Goal: Find specific fact: Find contact information

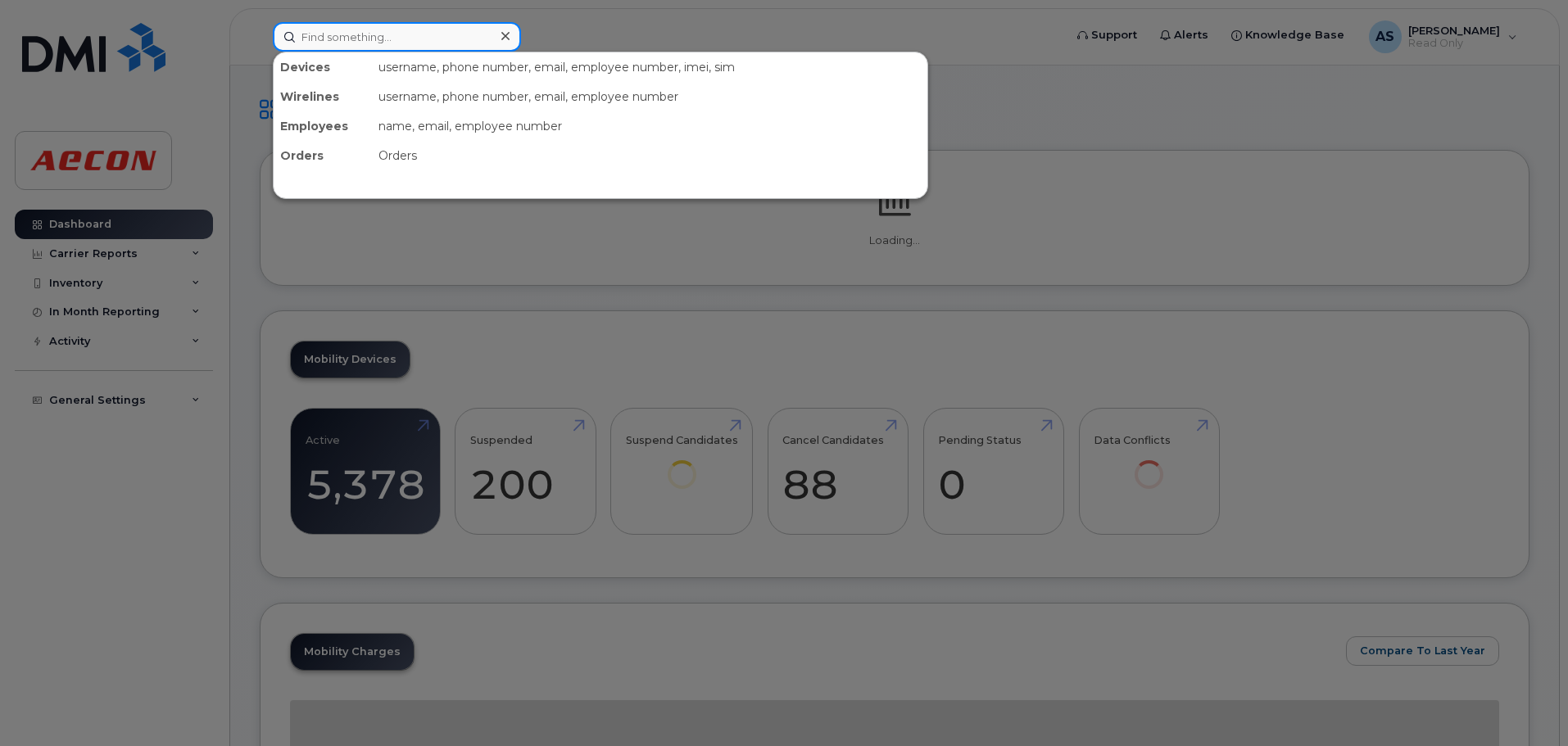
click at [494, 34] on div at bounding box center [396, 36] width 248 height 29
click at [490, 33] on input at bounding box center [396, 36] width 248 height 29
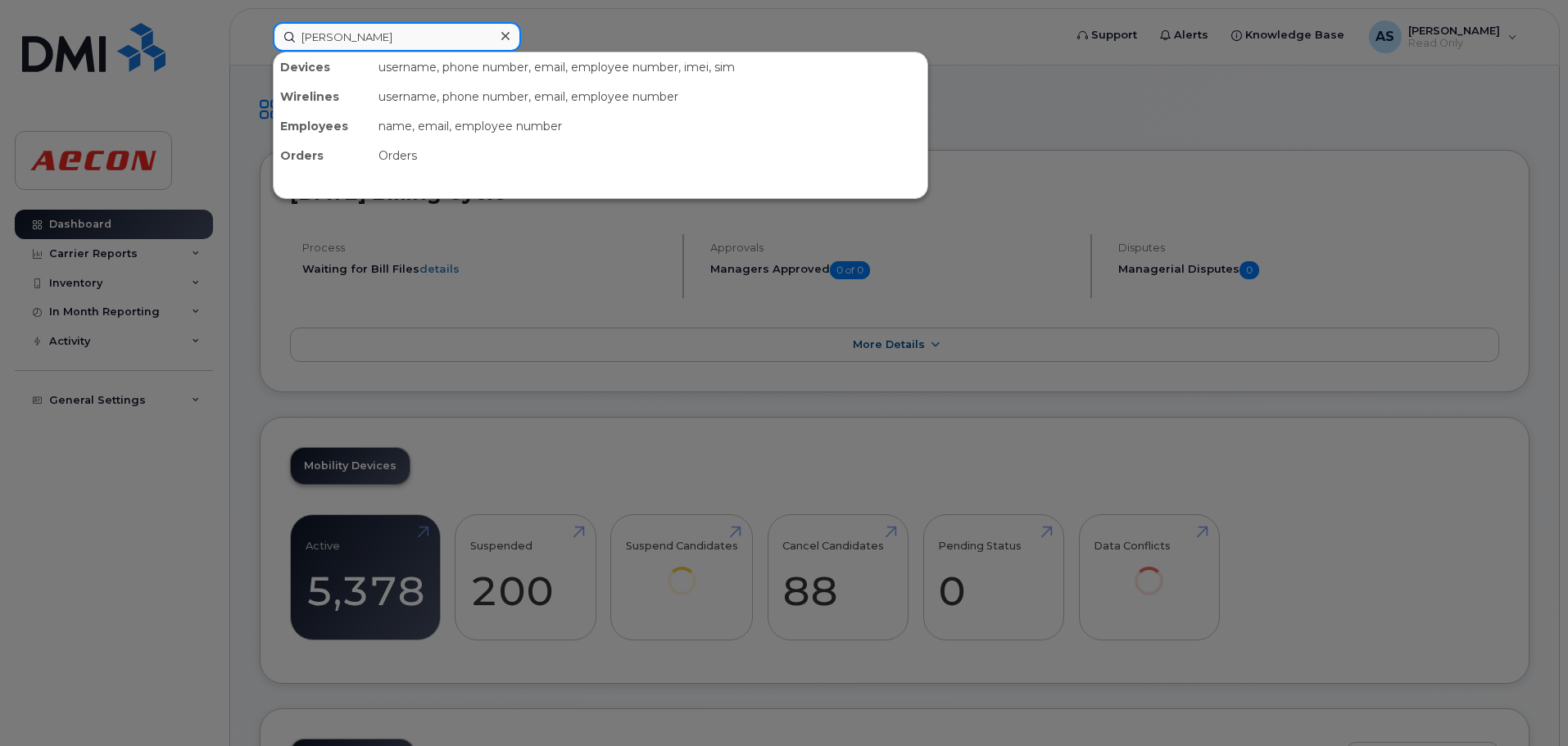
type input "simon lund"
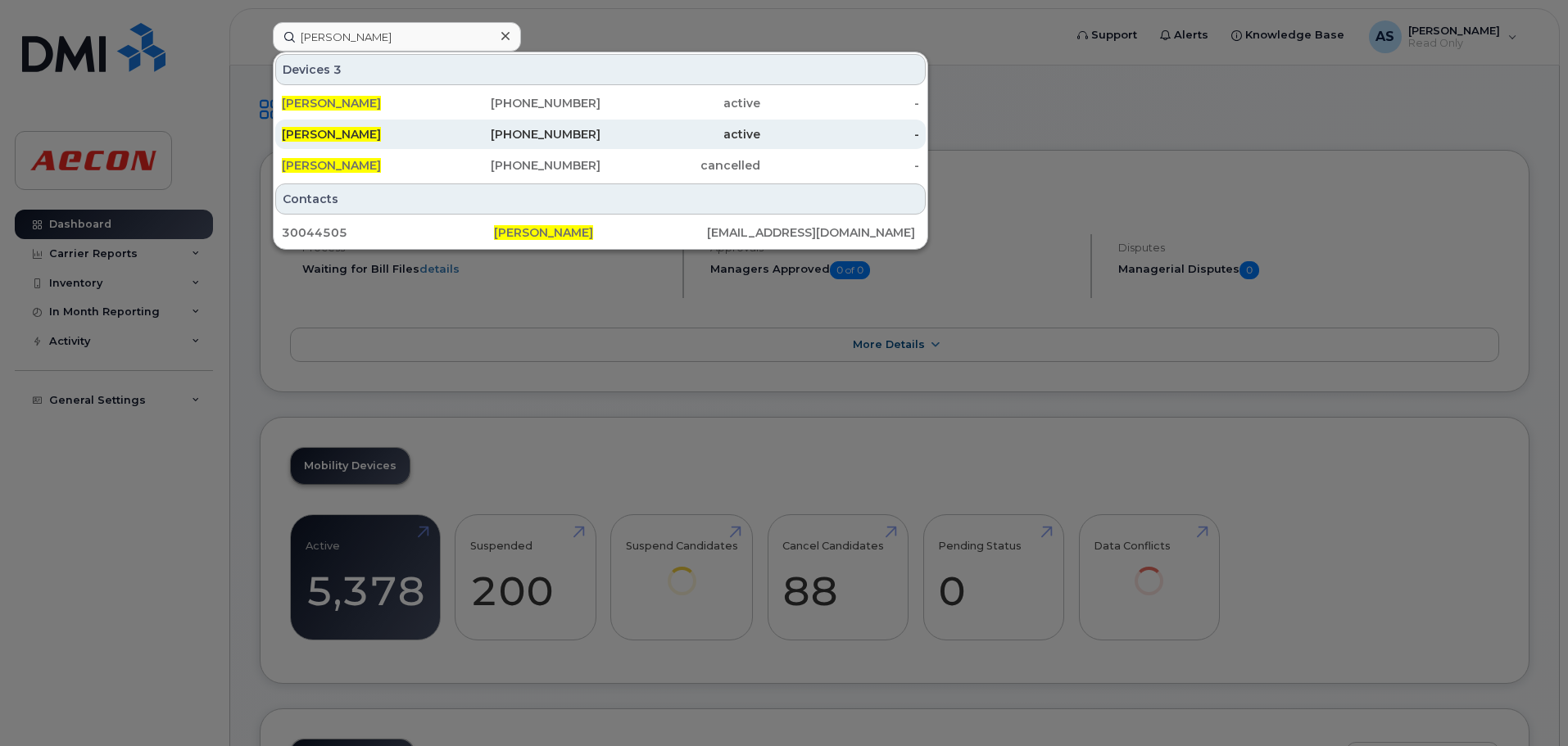
click at [593, 130] on div "705-627-7285" at bounding box center [521, 134] width 160 height 17
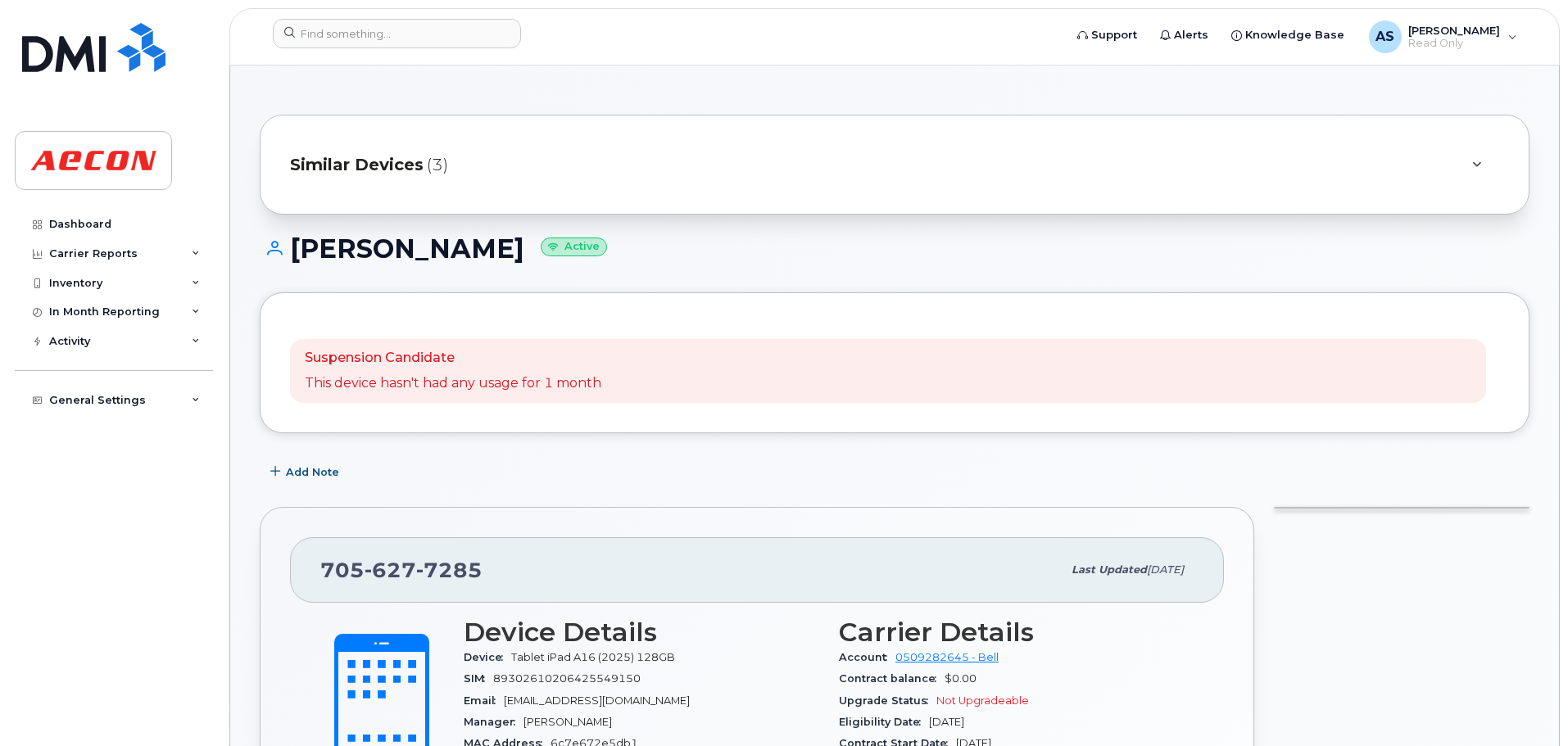
click at [648, 182] on div "Similar Devices (3)" at bounding box center [894, 164] width 1270 height 100
click at [1489, 168] on div at bounding box center [1476, 164] width 46 height 40
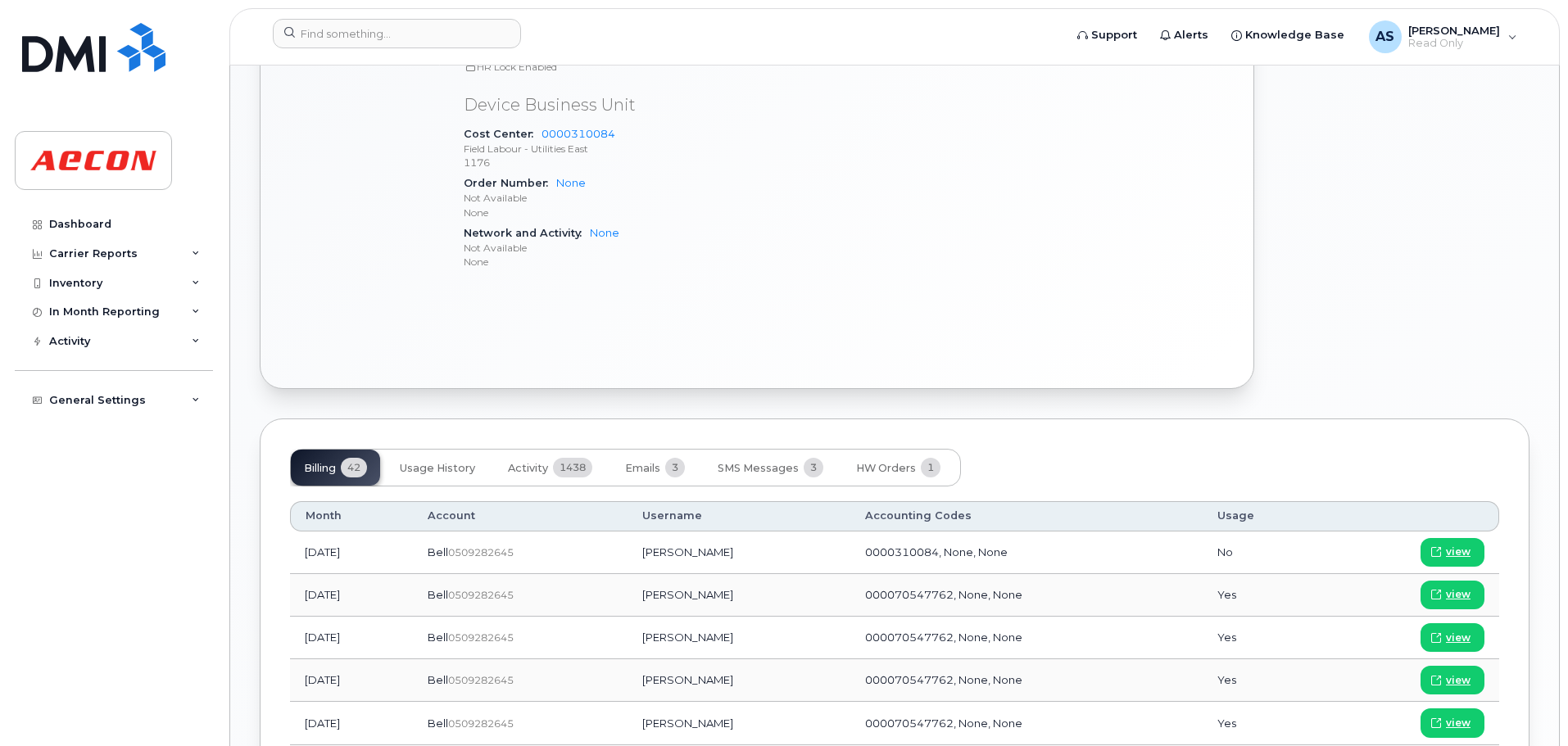
scroll to position [1228, 0]
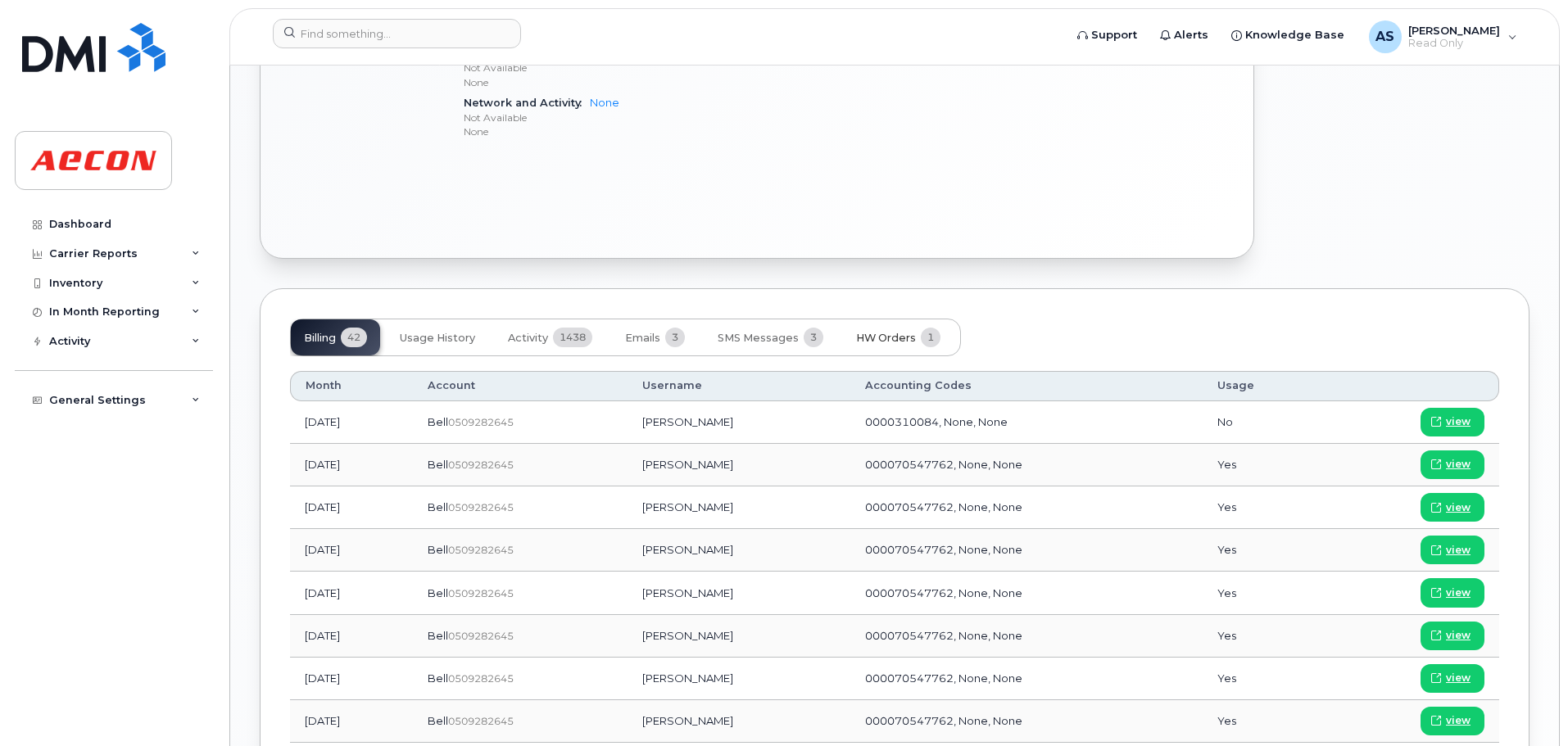
click at [859, 333] on span "HW Orders" at bounding box center [886, 338] width 60 height 13
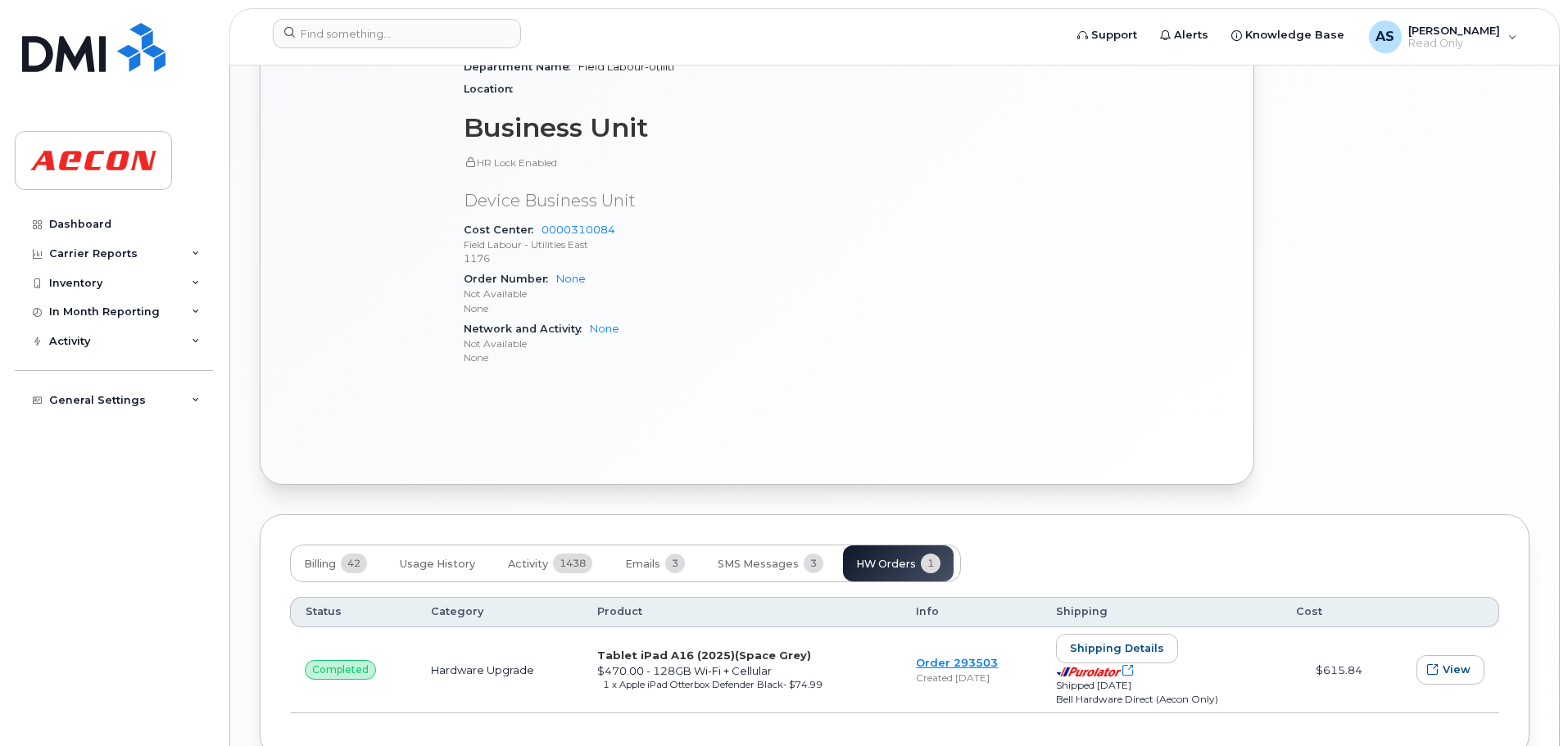
scroll to position [1014, 0]
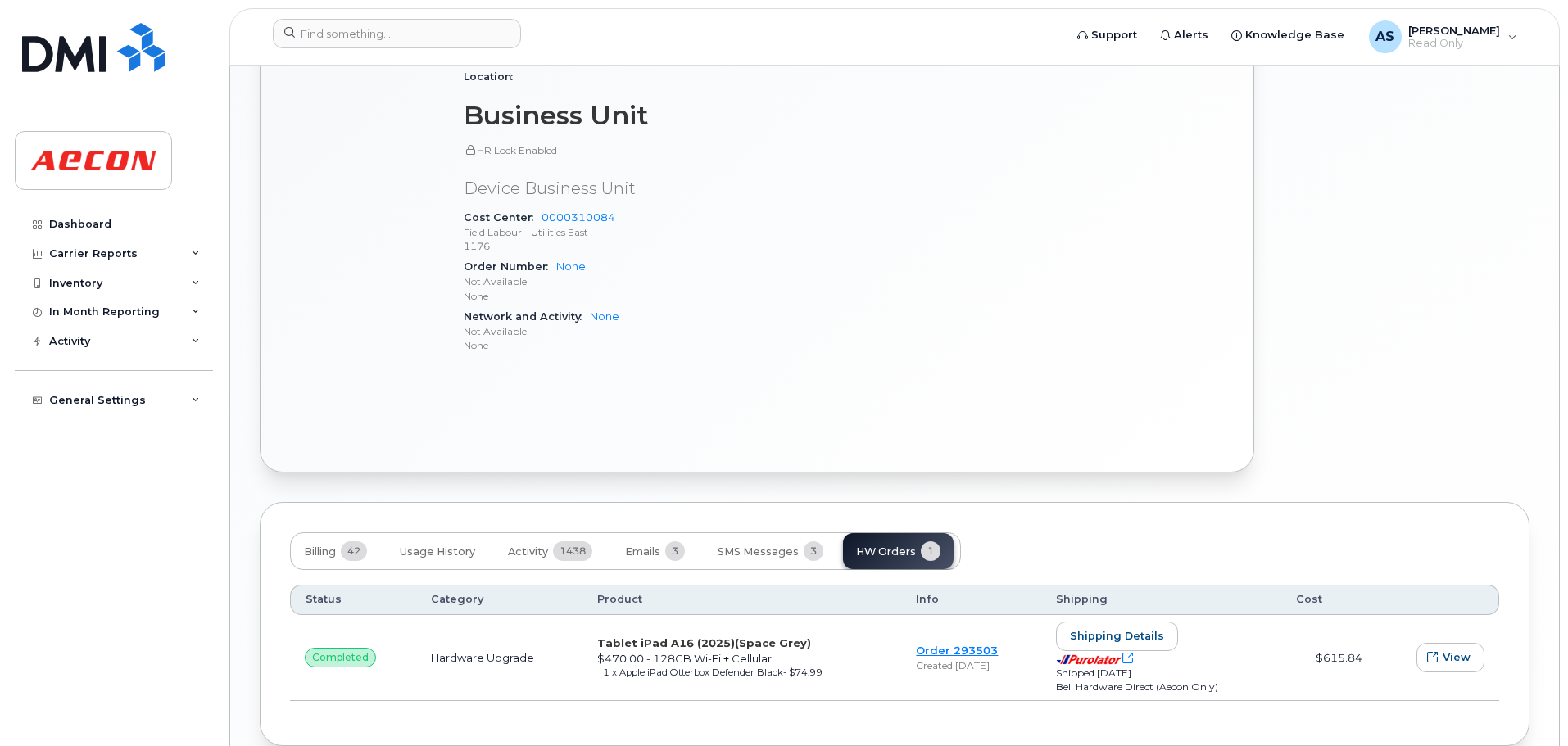
click at [1069, 254] on div "Carrier Details Account 0509282645 - Bell Contract balance $0.00 Upgrade Status…" at bounding box center [1016, 45] width 375 height 667
click at [798, 390] on div "Active Send Message 0.00 Bytes  used 0.00 Bytes  included this month Device Det…" at bounding box center [757, 74] width 934 height 736
click at [797, 394] on div "Active Send Message 0.00 Bytes  used 0.00 Bytes  included this month Device Det…" at bounding box center [757, 74] width 934 height 736
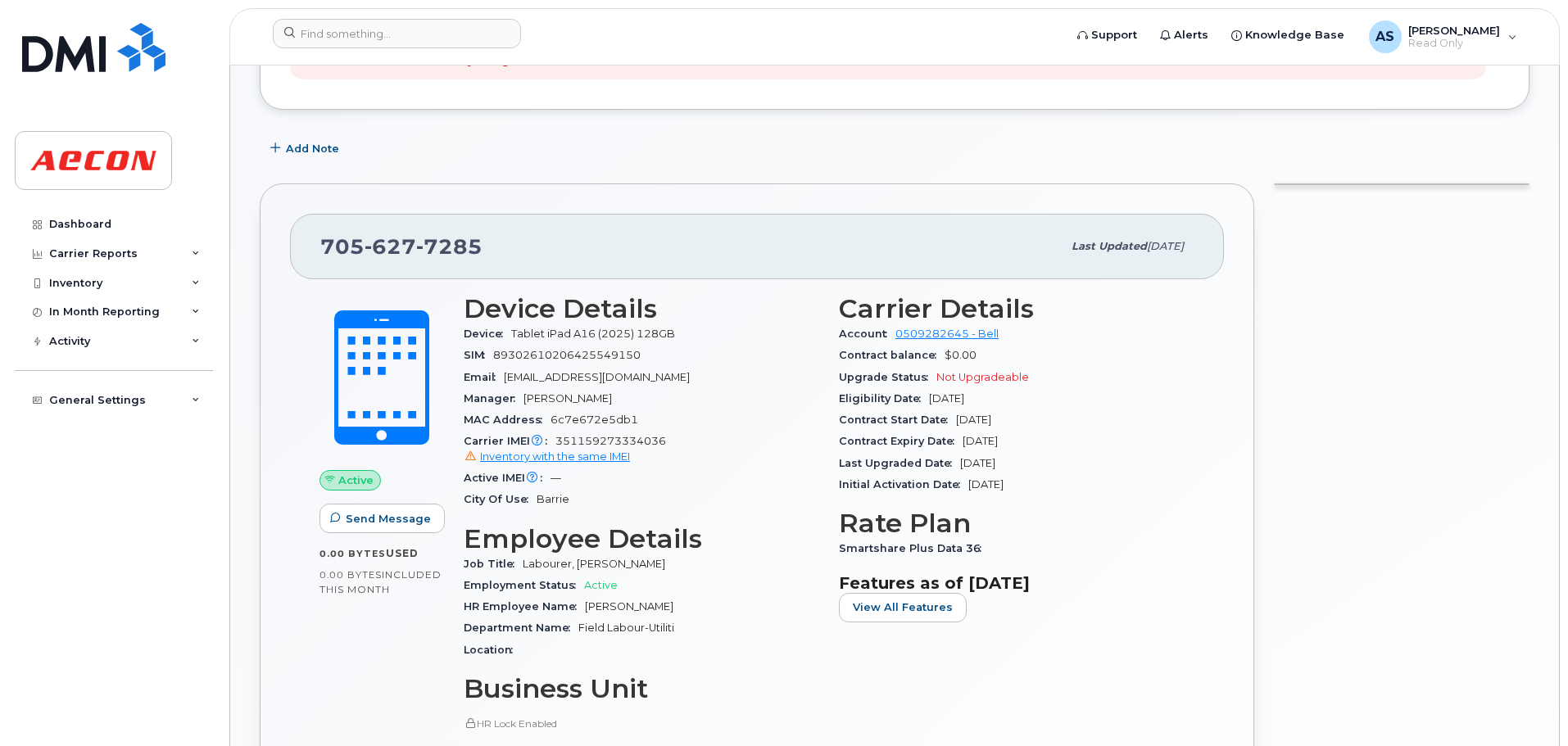
scroll to position [0, 0]
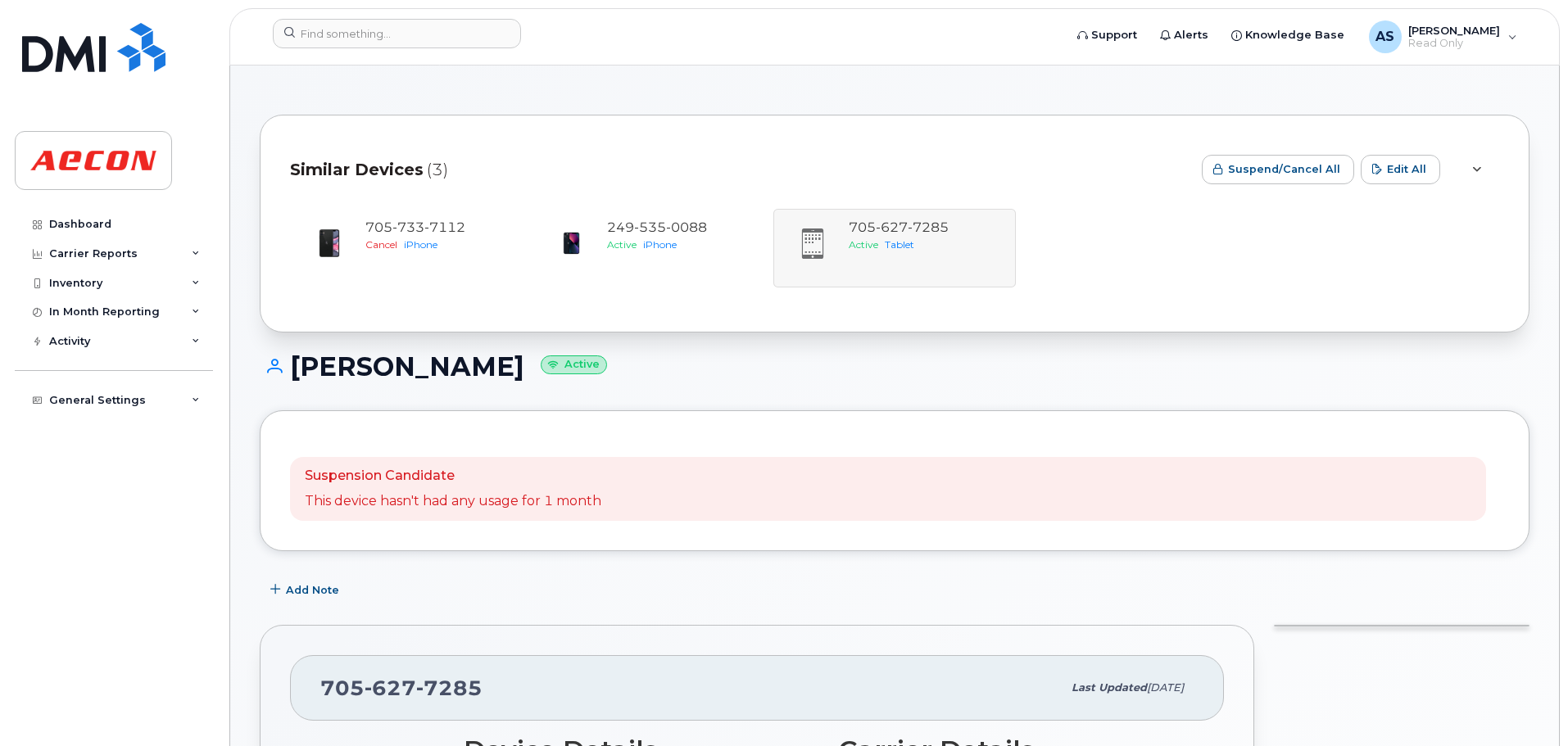
click at [947, 251] on div "[PHONE_NUMBER] Cancel iPhone [PHONE_NUMBER] Active iPhone [PHONE_NUMBER] Active…" at bounding box center [893, 248] width 1209 height 79
click at [411, 42] on input at bounding box center [396, 33] width 248 height 29
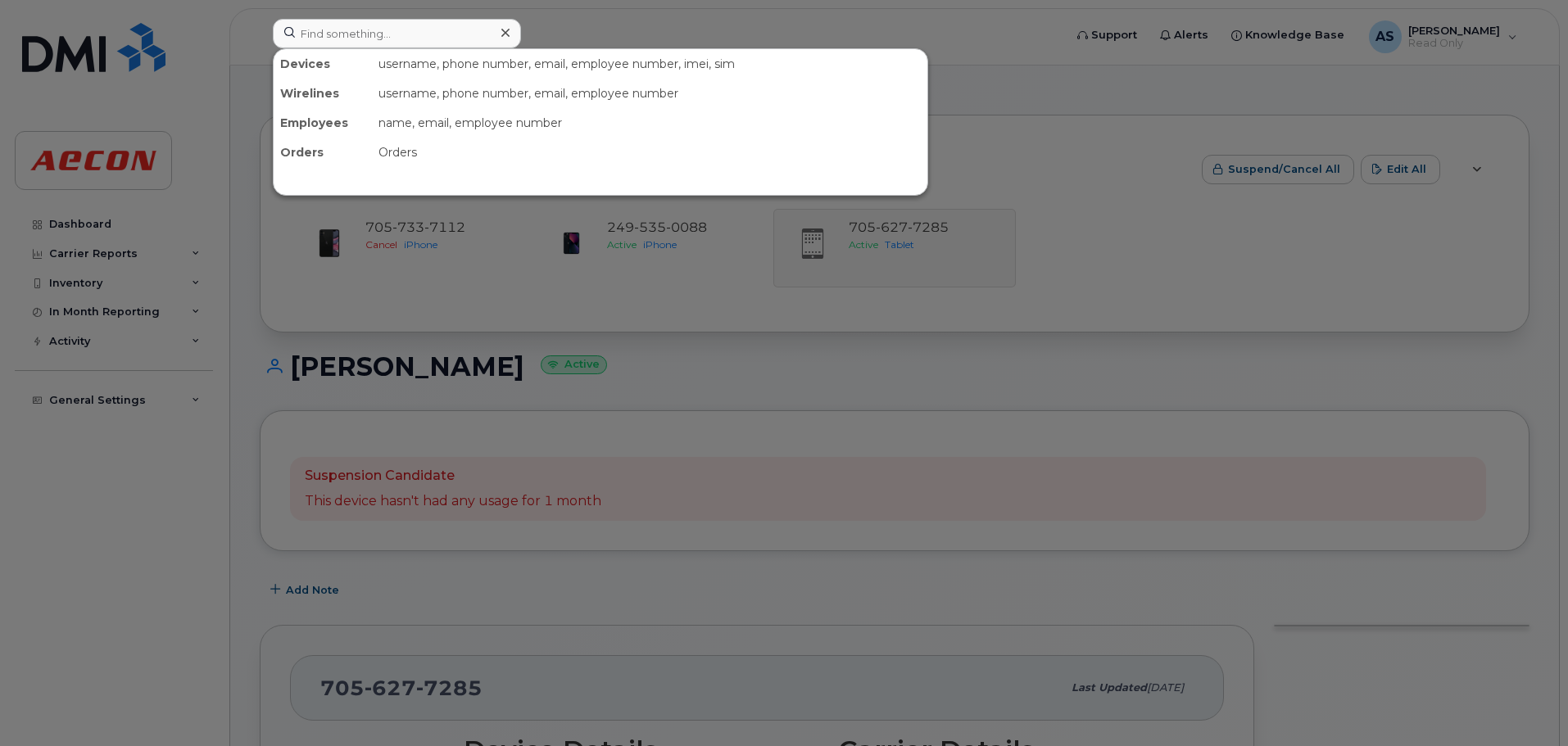
click at [652, 29] on div at bounding box center [784, 373] width 1568 height 746
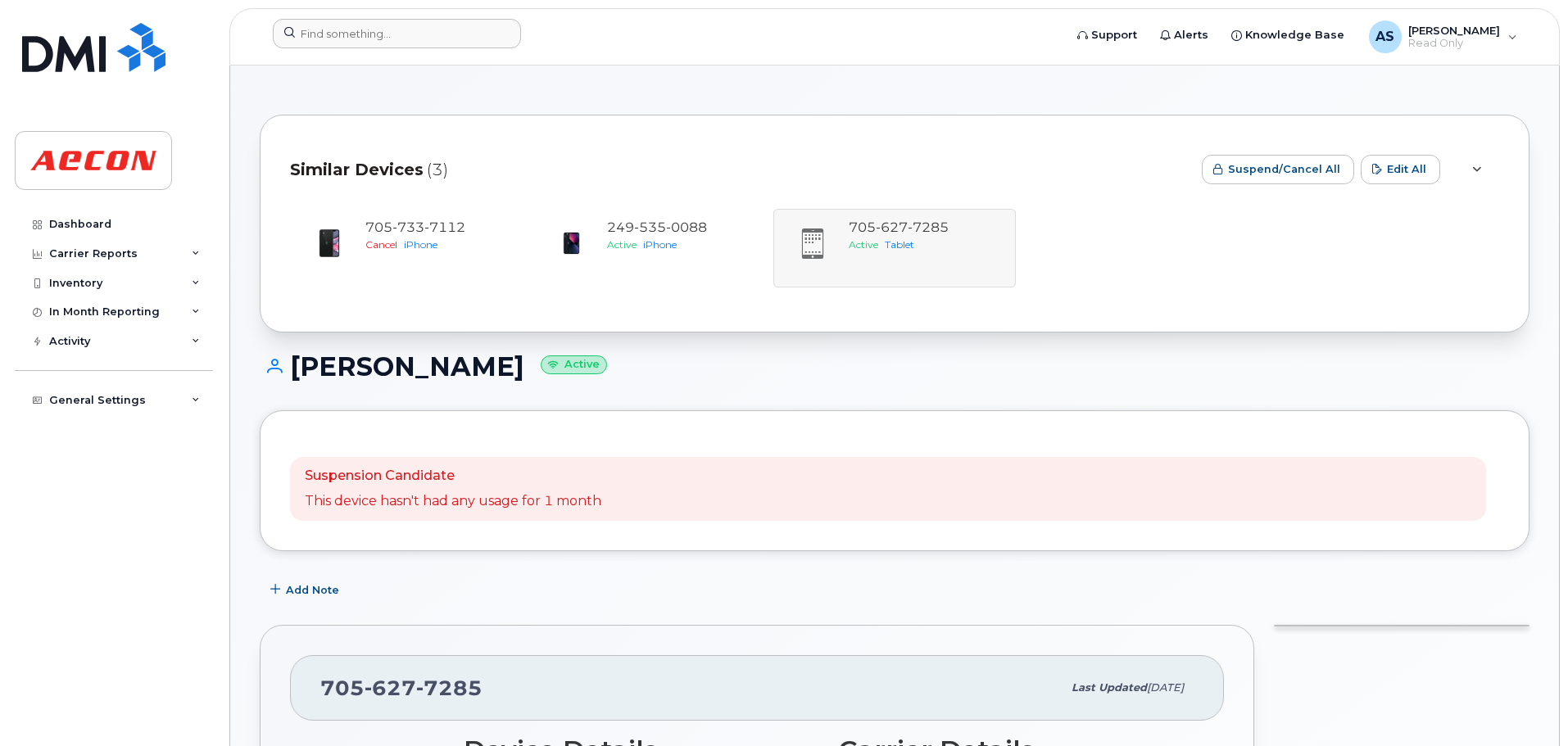
click at [943, 248] on div "[PHONE_NUMBER] Cancel iPhone [PHONE_NUMBER] Active iPhone [PHONE_NUMBER] Active…" at bounding box center [893, 248] width 1209 height 79
click at [1167, 268] on div "[PHONE_NUMBER] Cancel iPhone [PHONE_NUMBER] Active iPhone [PHONE_NUMBER] Active…" at bounding box center [893, 248] width 1209 height 79
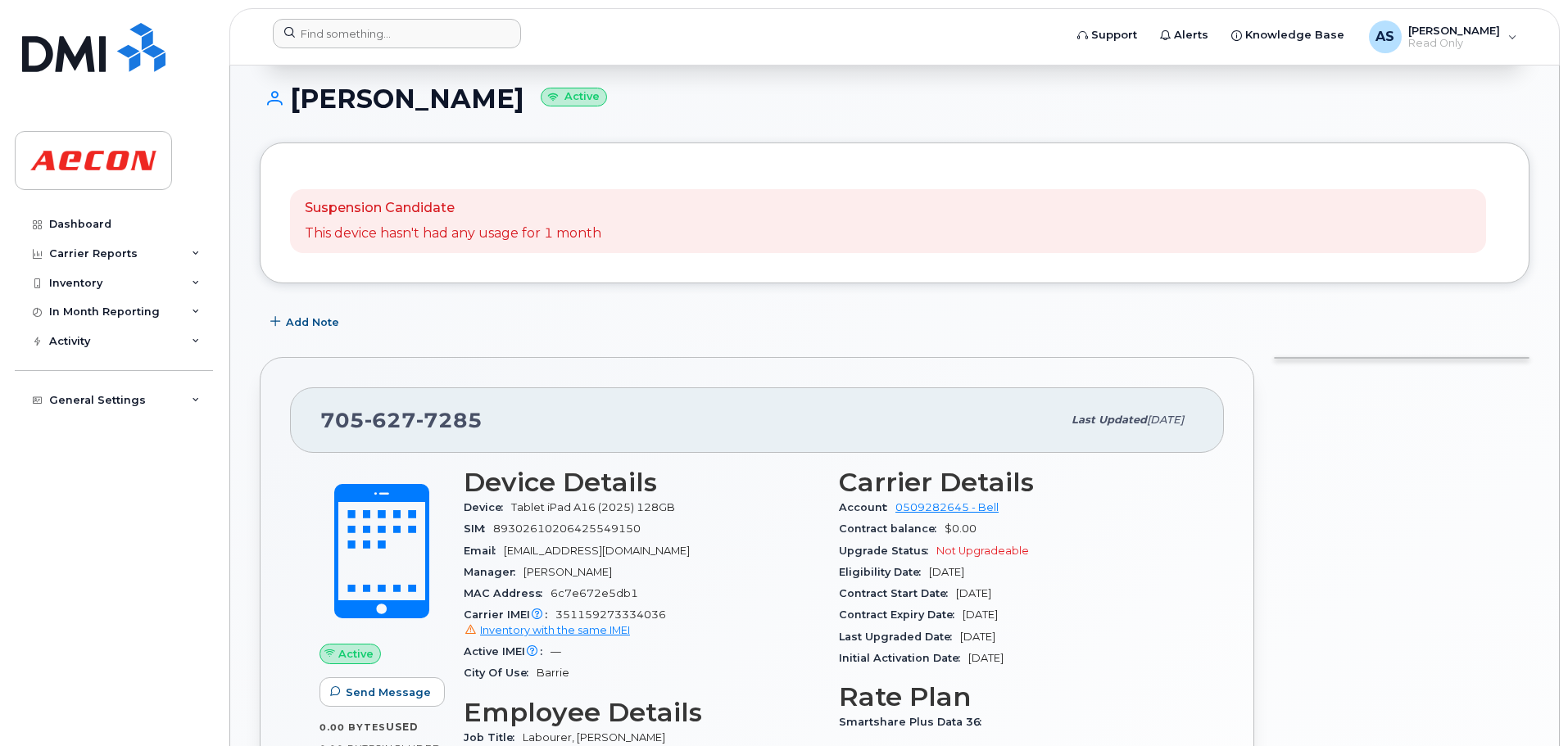
scroll to position [573, 0]
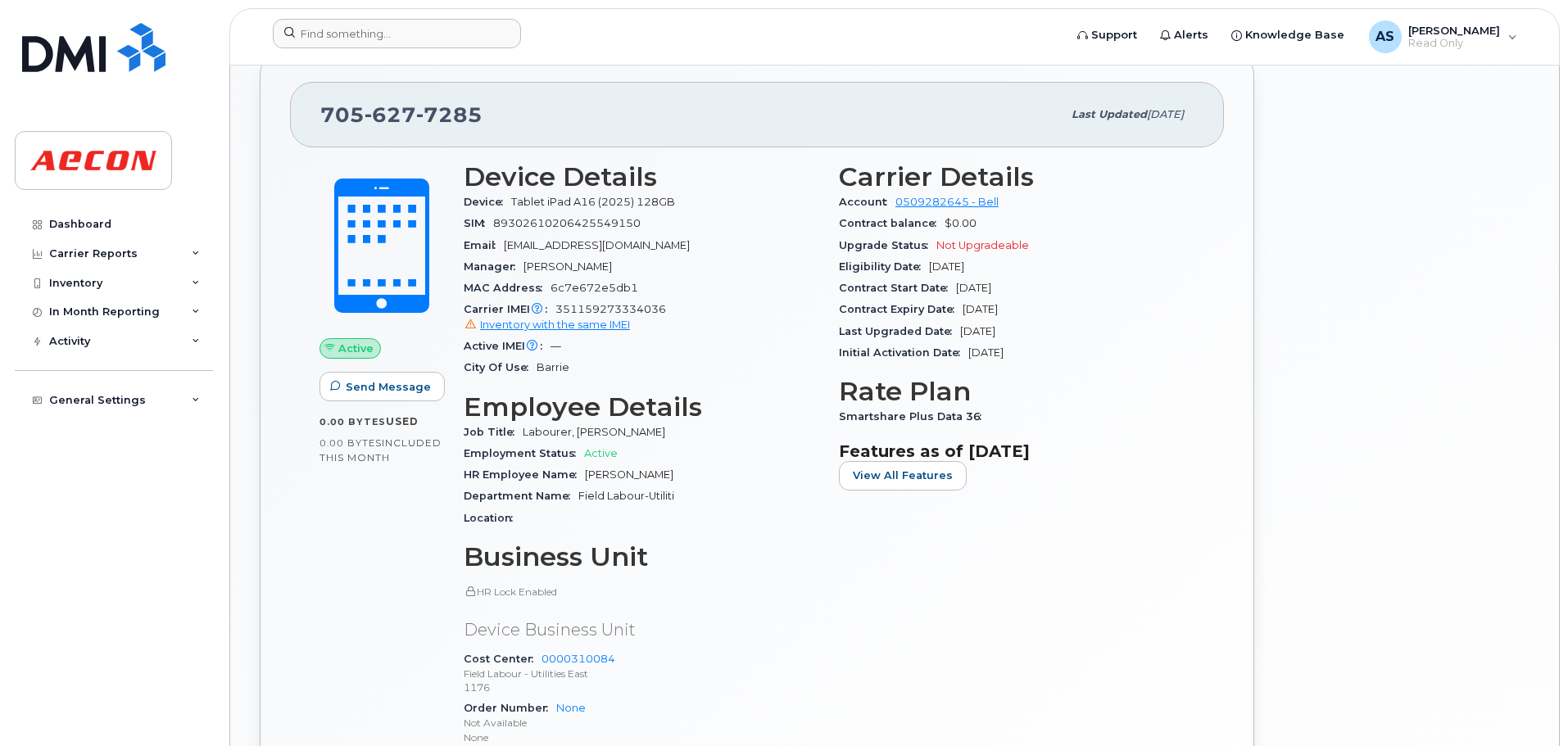
click at [551, 269] on span "[PERSON_NAME]" at bounding box center [568, 267] width 88 height 12
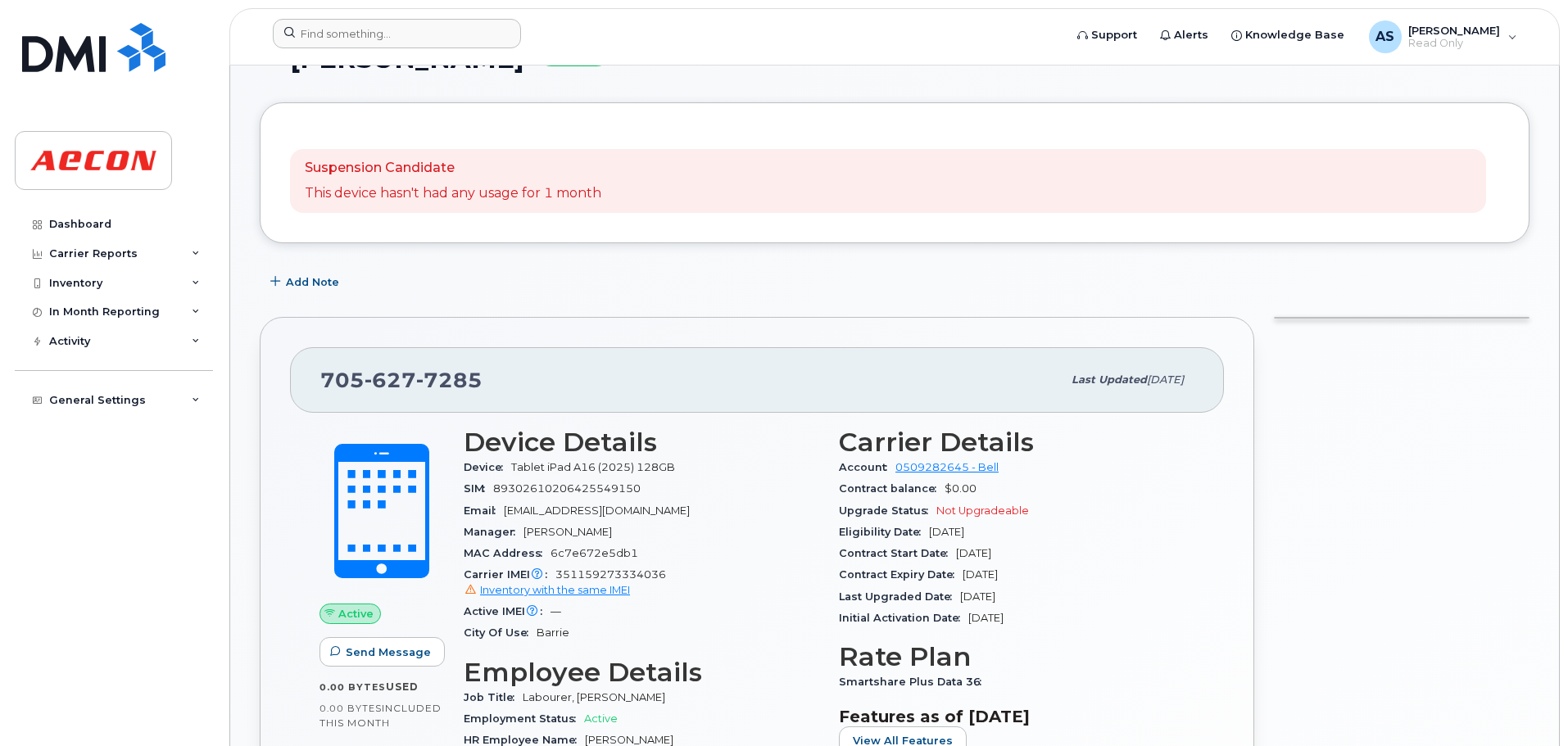
scroll to position [0, 0]
